Goal: Task Accomplishment & Management: Manage account settings

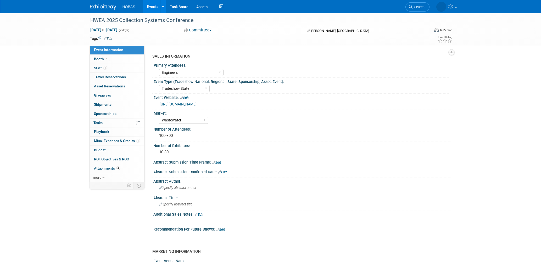
select select "Engineers"
select select "Tradeshow State"
select select "Wastewater"
select select "Exhibiting and Sponsoring"
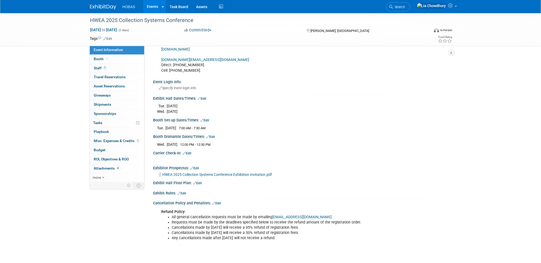
scroll to position [320, 0]
click at [102, 61] on span "Booth" at bounding box center [102, 59] width 16 height 4
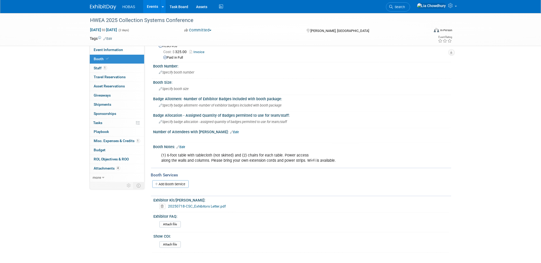
scroll to position [0, 0]
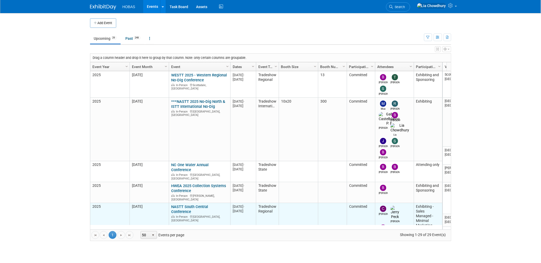
click at [183, 204] on link "NASTT South Central Conference" at bounding box center [189, 209] width 37 height 10
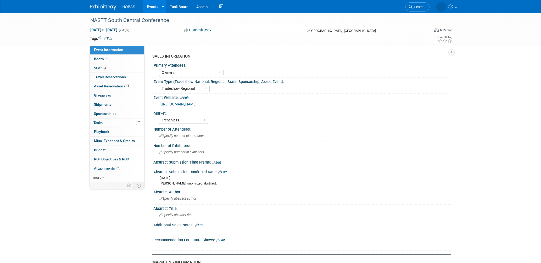
select select "Owners"
select select "Tradeshow Regional"
select select "Trenchless"
select select "Exhibiting - Sales Managed - Minimal Marketing Involvement"
click at [104, 65] on link "3 Staff 3" at bounding box center [117, 68] width 54 height 9
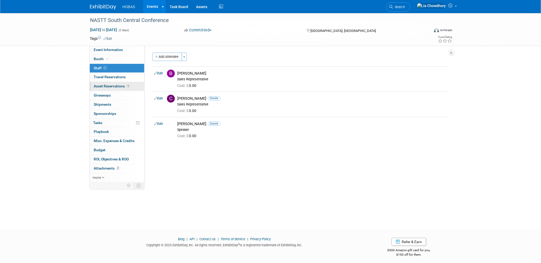
click at [111, 83] on link "1 Asset Reservations 1" at bounding box center [117, 86] width 54 height 9
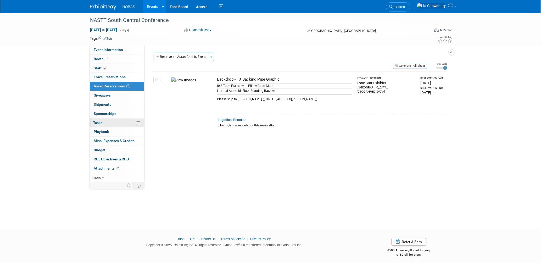
click at [100, 122] on span "Tasks 0%" at bounding box center [97, 123] width 9 height 4
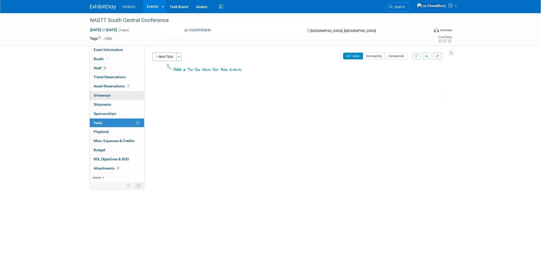
click at [99, 93] on span "Giveaways 0" at bounding box center [102, 95] width 17 height 4
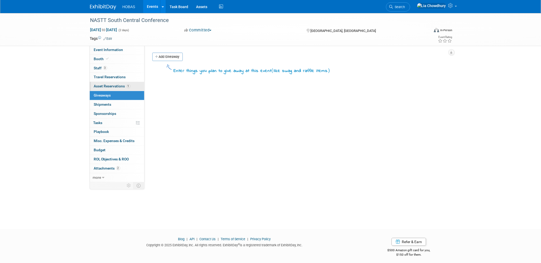
click at [100, 85] on span "Asset Reservations 1" at bounding box center [112, 86] width 36 height 4
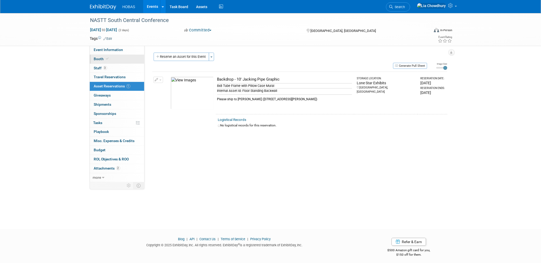
click at [97, 58] on span "Booth" at bounding box center [102, 59] width 16 height 4
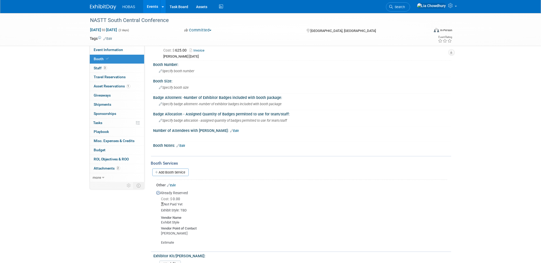
scroll to position [29, 0]
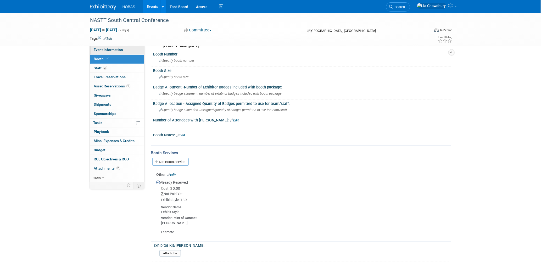
click at [107, 48] on span "Event Information" at bounding box center [108, 50] width 29 height 4
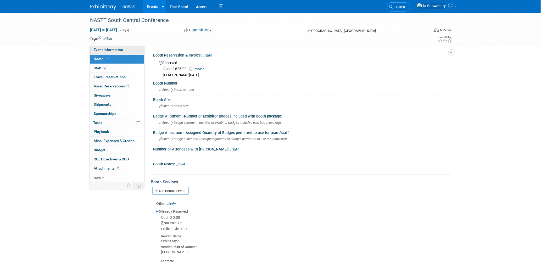
select select "Owners"
select select "Tradeshow Regional"
select select "Trenchless"
select select "Exhibiting - Sales Managed - Minimal Marketing Involvement"
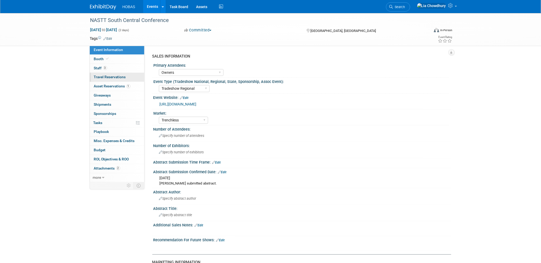
click at [100, 81] on link "0 Travel Reservations 0" at bounding box center [117, 77] width 54 height 9
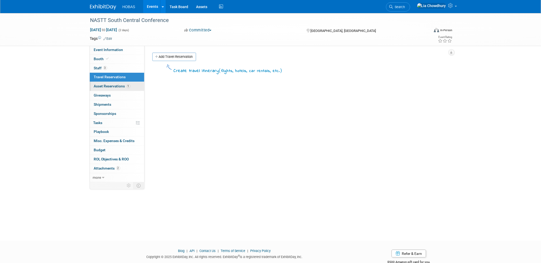
click at [102, 88] on span "Asset Reservations 1" at bounding box center [112, 86] width 36 height 4
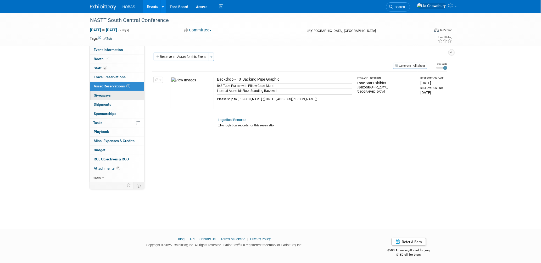
click at [100, 95] on span "Giveaways 0" at bounding box center [102, 95] width 17 height 4
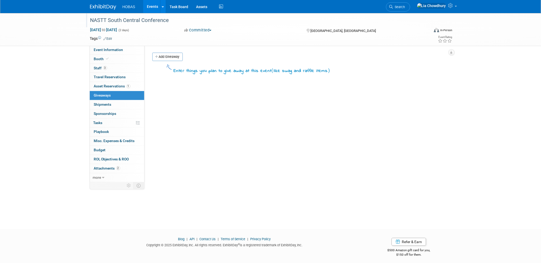
click at [117, 19] on div "NASTT South Central Conference" at bounding box center [254, 20] width 333 height 9
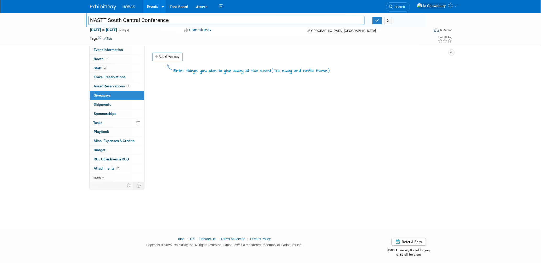
click at [117, 19] on input "NASTT South Central Conference" at bounding box center [226, 20] width 276 height 9
click at [118, 19] on input "NASTT South Central Conference" at bounding box center [226, 20] width 276 height 9
